Goal: Information Seeking & Learning: Learn about a topic

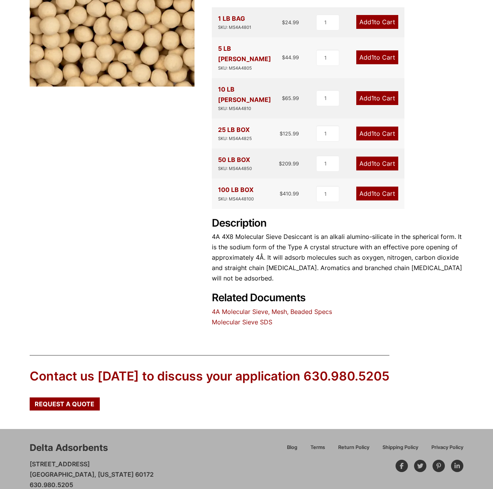
scroll to position [191, 0]
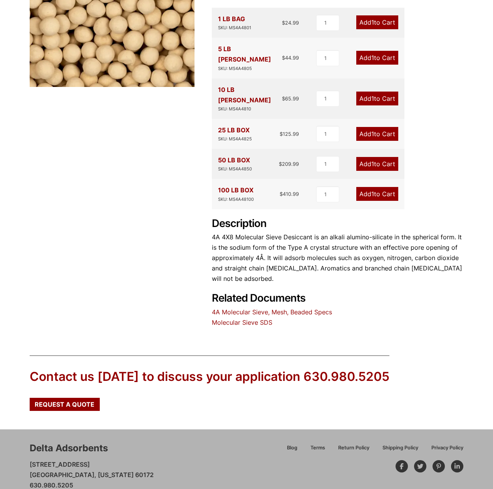
click at [248, 319] on link "Molecular Sieve SDS" at bounding box center [242, 323] width 60 height 8
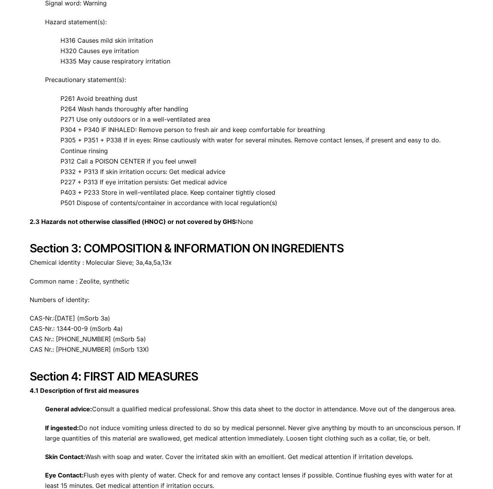
scroll to position [473, 0]
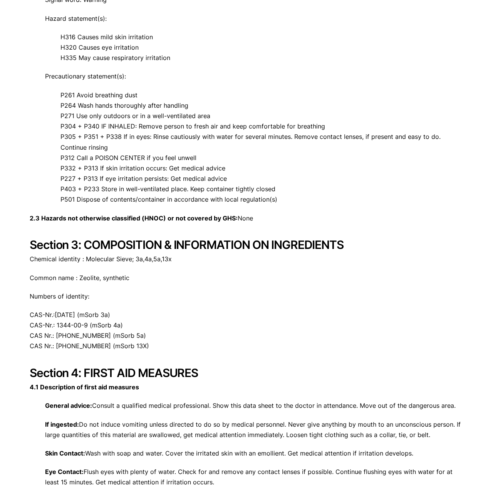
click at [85, 276] on p "Common name : Zeolite, synthetic" at bounding box center [246, 278] width 433 height 10
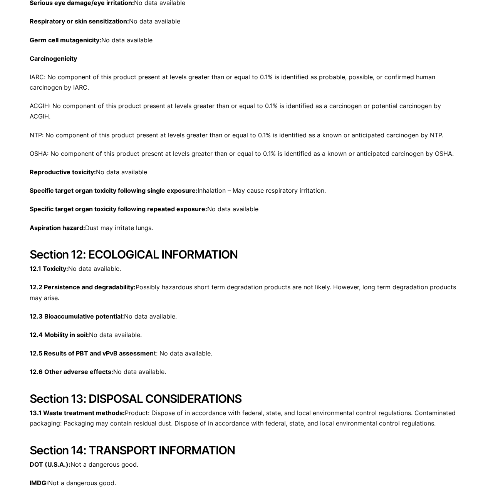
scroll to position [2352, 0]
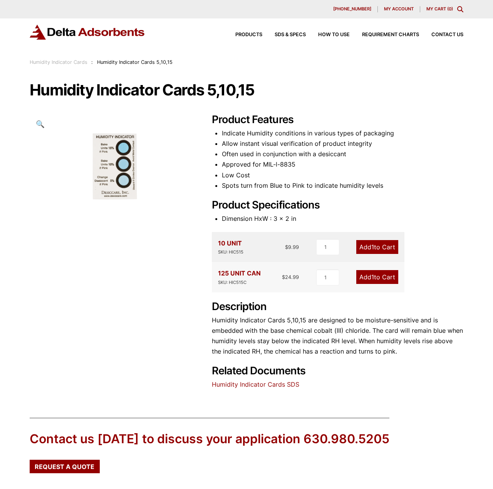
click at [108, 167] on div at bounding box center [112, 171] width 165 height 114
click at [252, 33] on span "Products" at bounding box center [248, 34] width 27 height 5
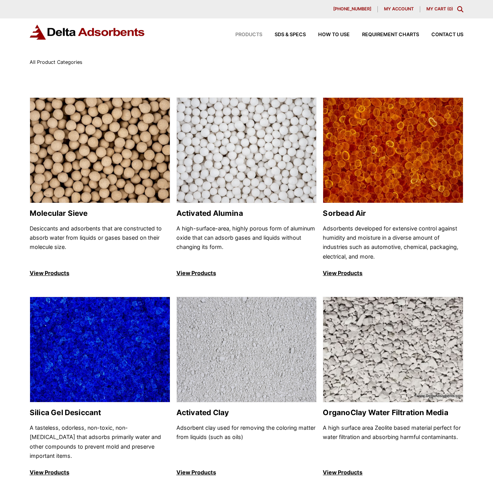
click at [370, 31] on div "Products SDS & SPECS How to Use Requirement Charts Contact Us" at bounding box center [343, 34] width 246 height 11
click at [371, 34] on span "Requirement Charts" at bounding box center [390, 34] width 57 height 5
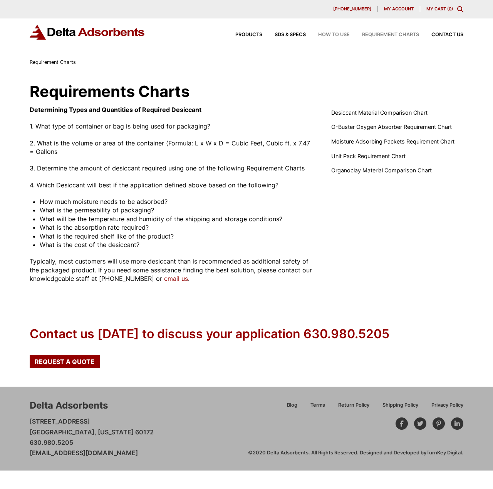
click at [321, 34] on span "How to Use" at bounding box center [334, 34] width 32 height 5
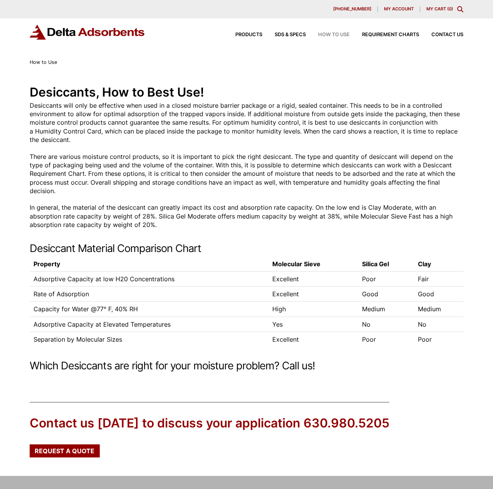
scroll to position [0, 0]
